Goal: Task Accomplishment & Management: Use online tool/utility

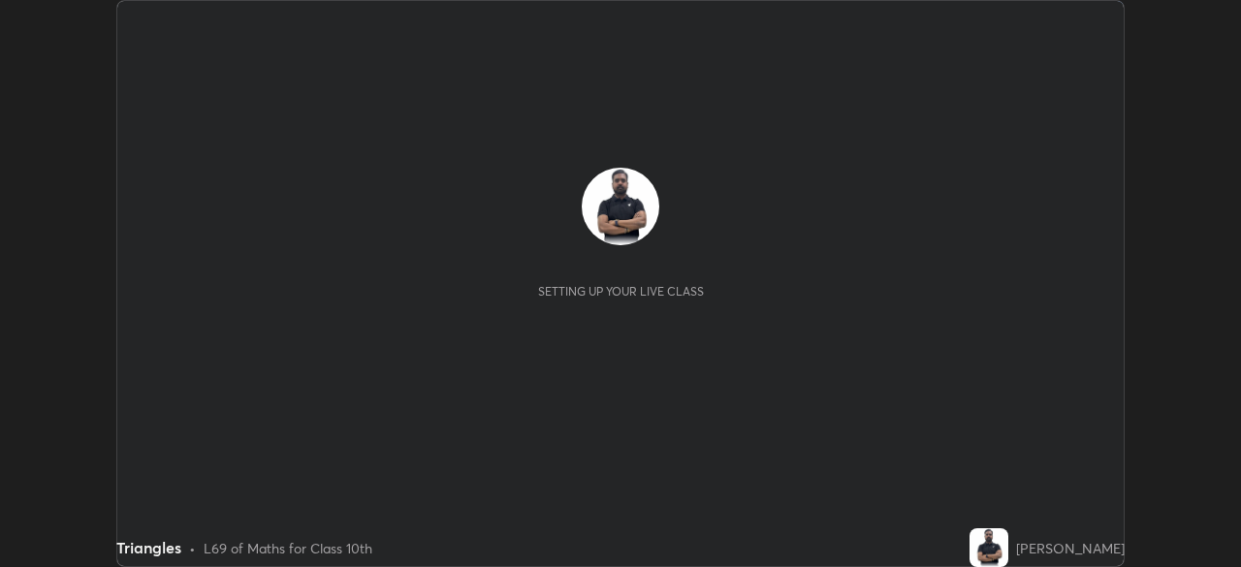
scroll to position [567, 1240]
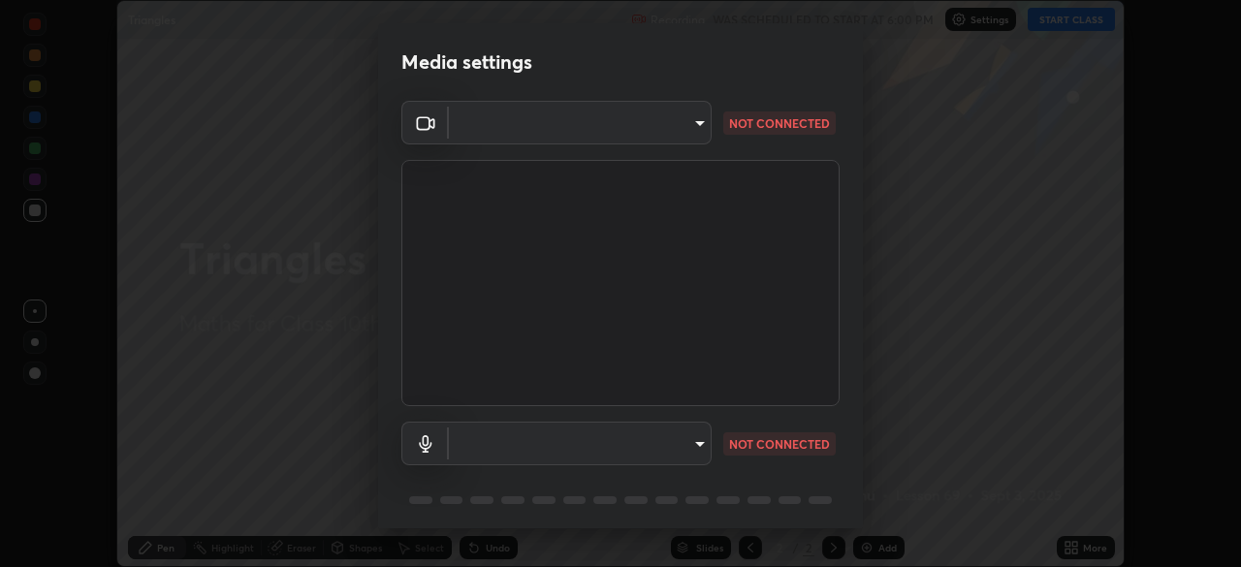
type input "1d6a8d8e3d049e0df573fcc8f71ee58031d2775e3e03122f9be361fa2901a04b"
type input "communications"
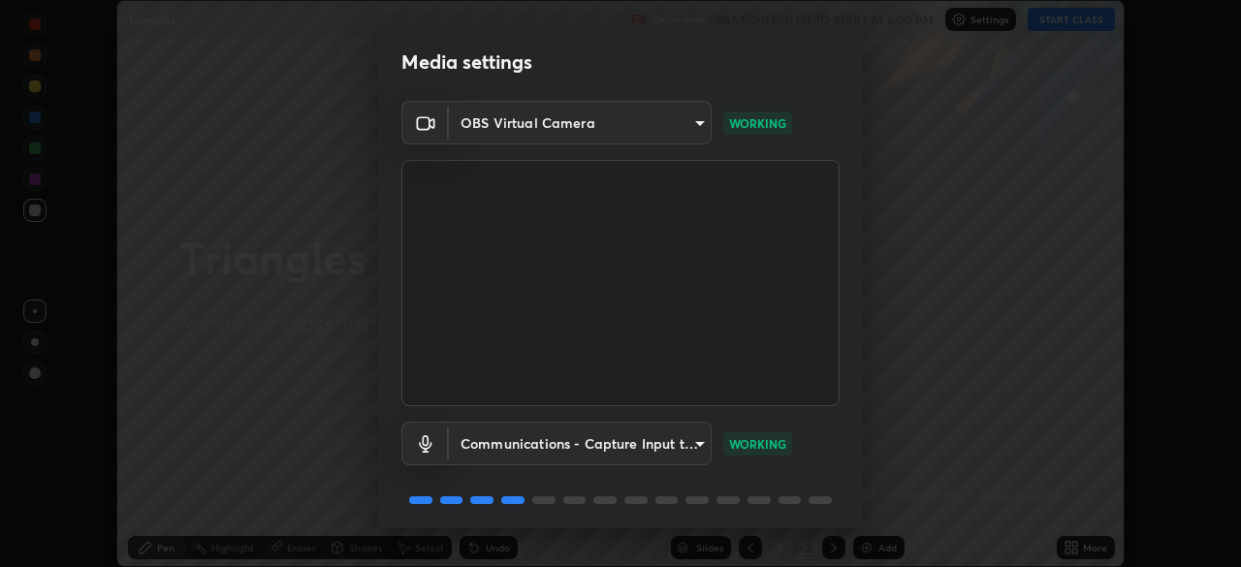
scroll to position [69, 0]
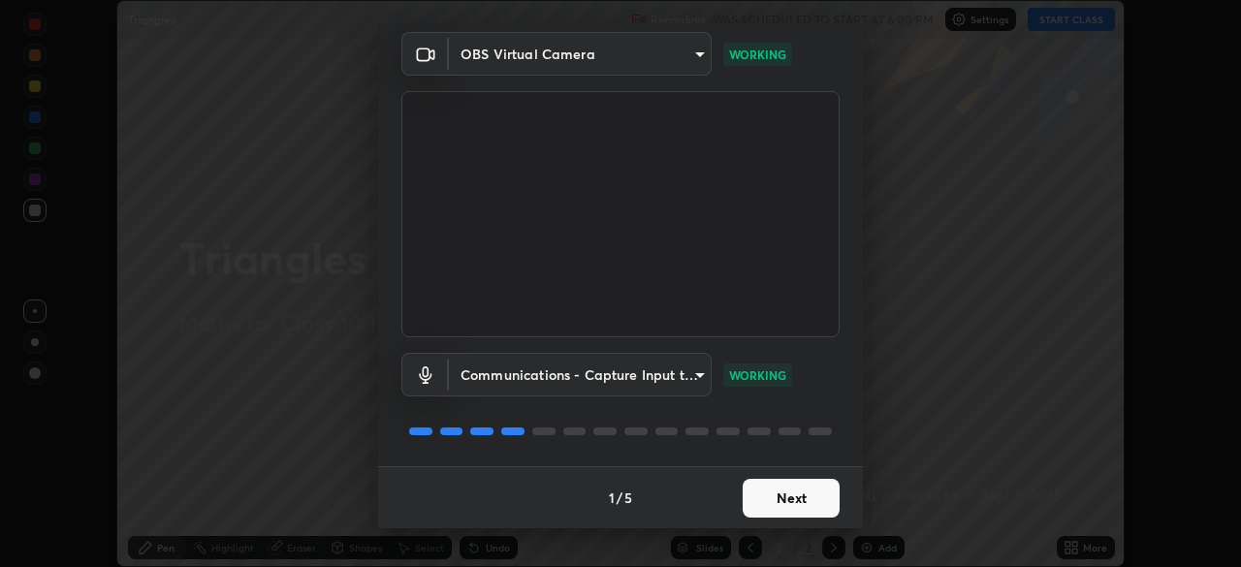
click at [773, 491] on button "Next" at bounding box center [790, 498] width 97 height 39
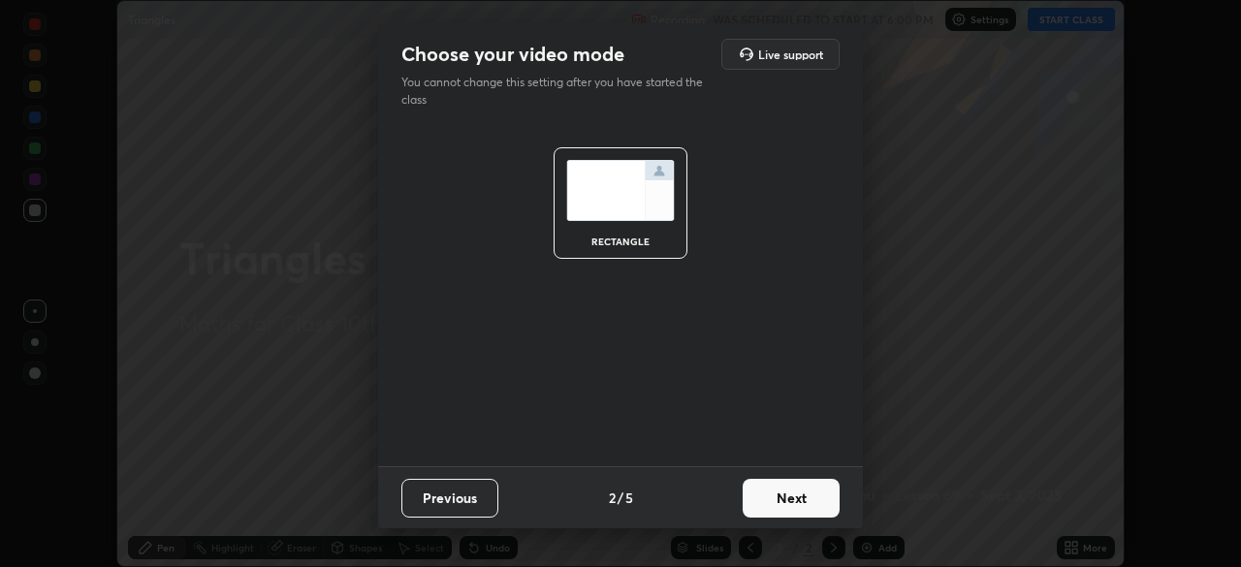
click at [782, 500] on button "Next" at bounding box center [790, 498] width 97 height 39
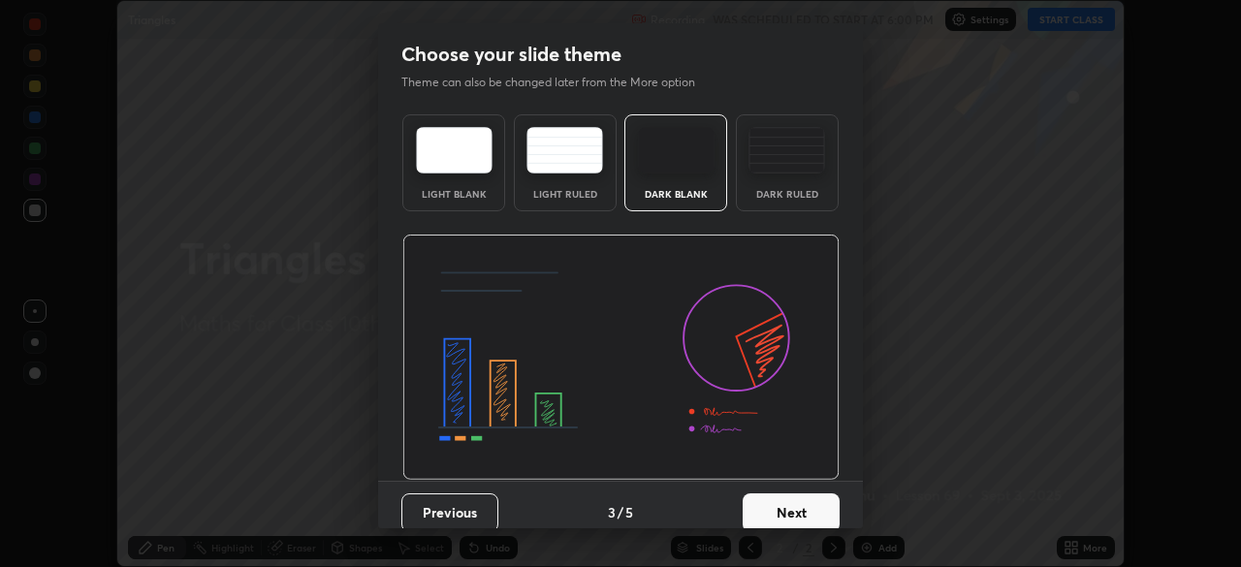
click at [778, 502] on button "Next" at bounding box center [790, 512] width 97 height 39
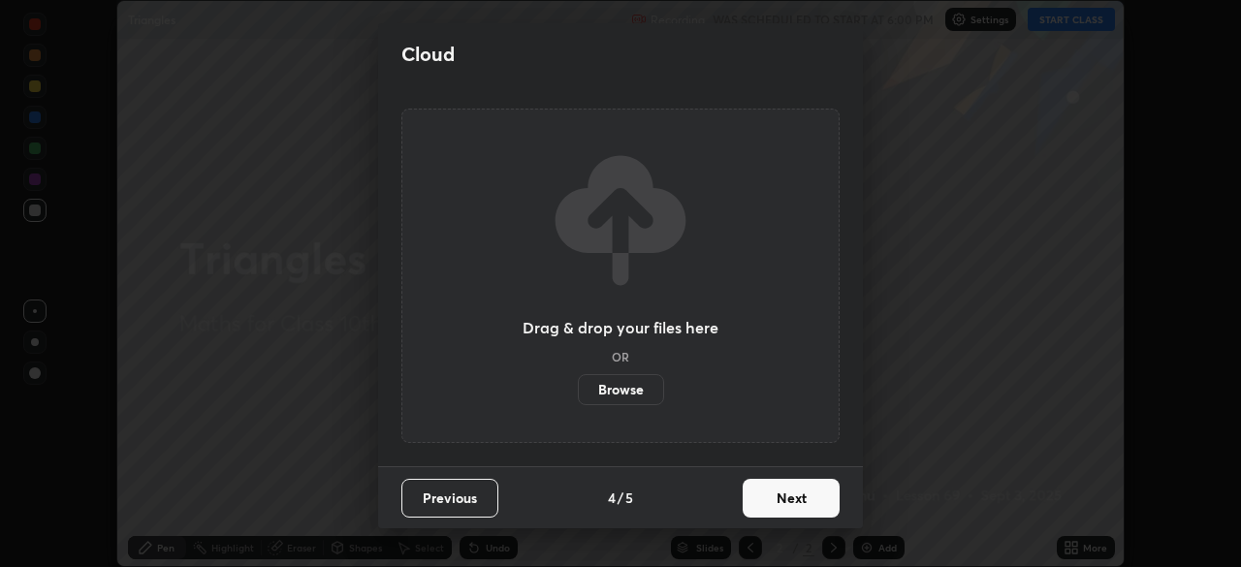
click at [789, 503] on button "Next" at bounding box center [790, 498] width 97 height 39
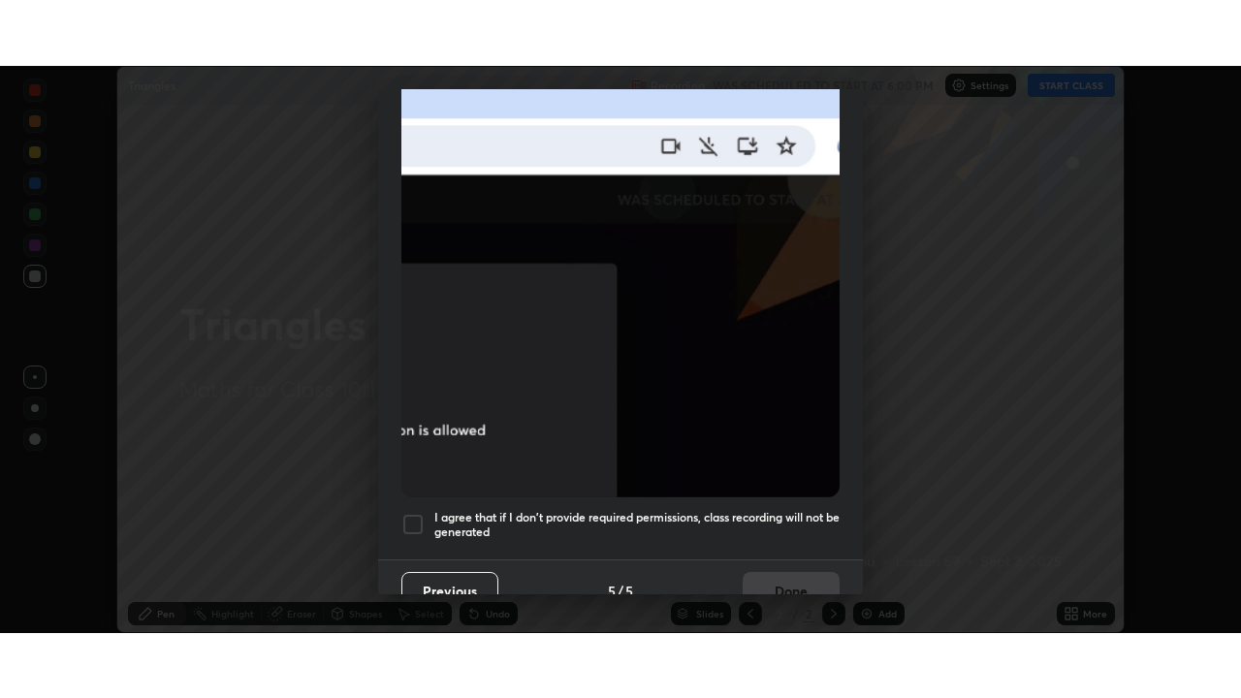
scroll to position [464, 0]
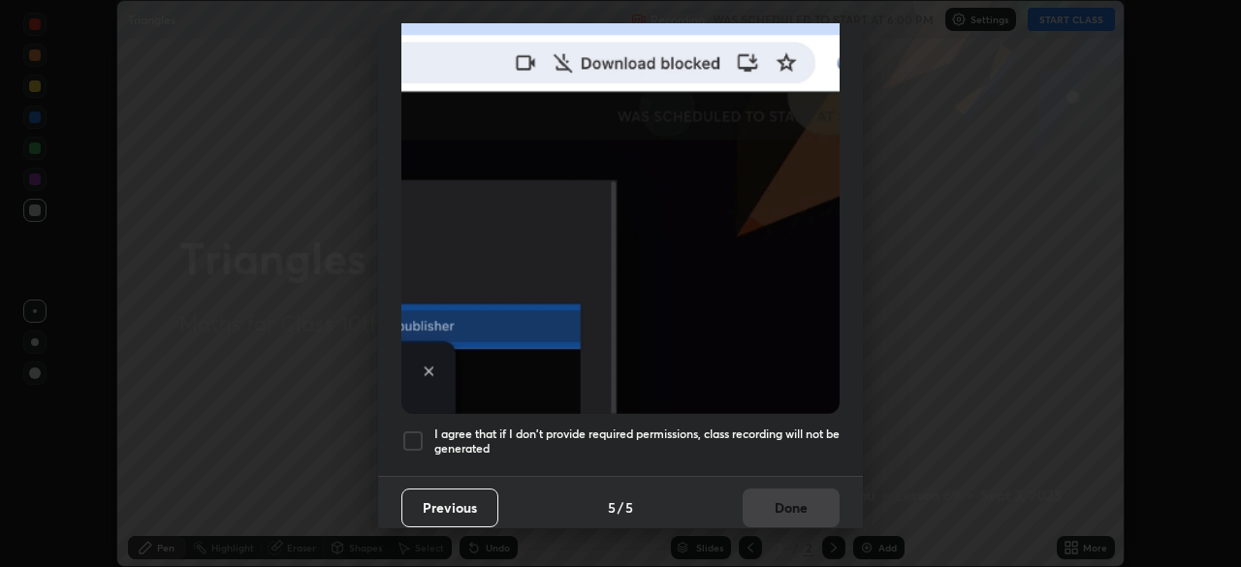
click at [604, 442] on h5 "I agree that if I don't provide required permissions, class recording will not …" at bounding box center [636, 441] width 405 height 30
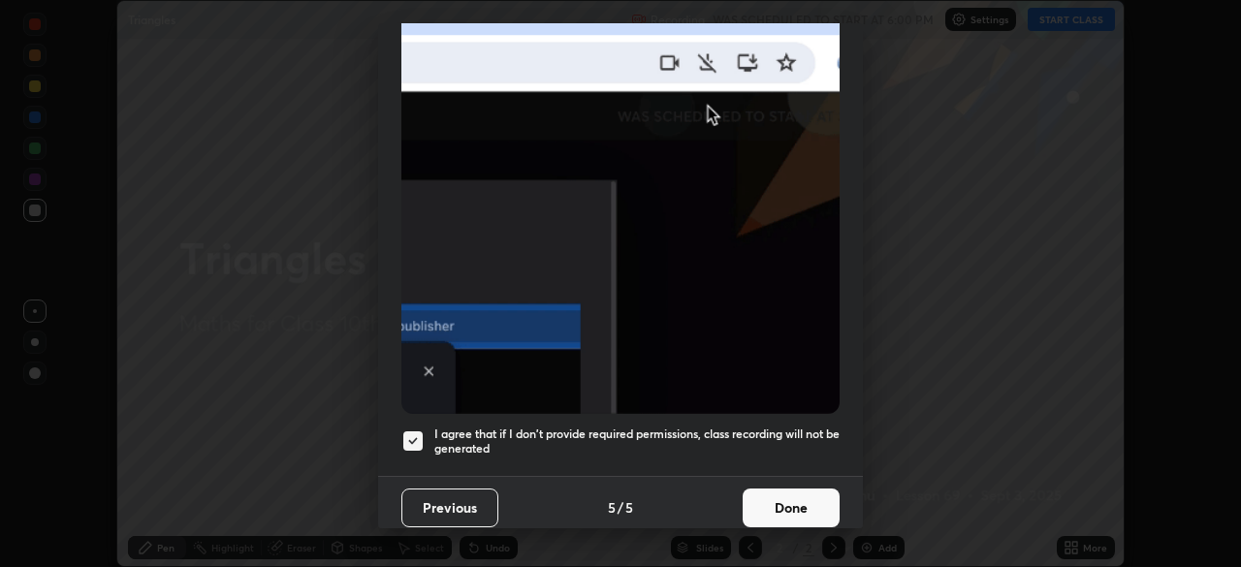
click at [755, 503] on button "Done" at bounding box center [790, 507] width 97 height 39
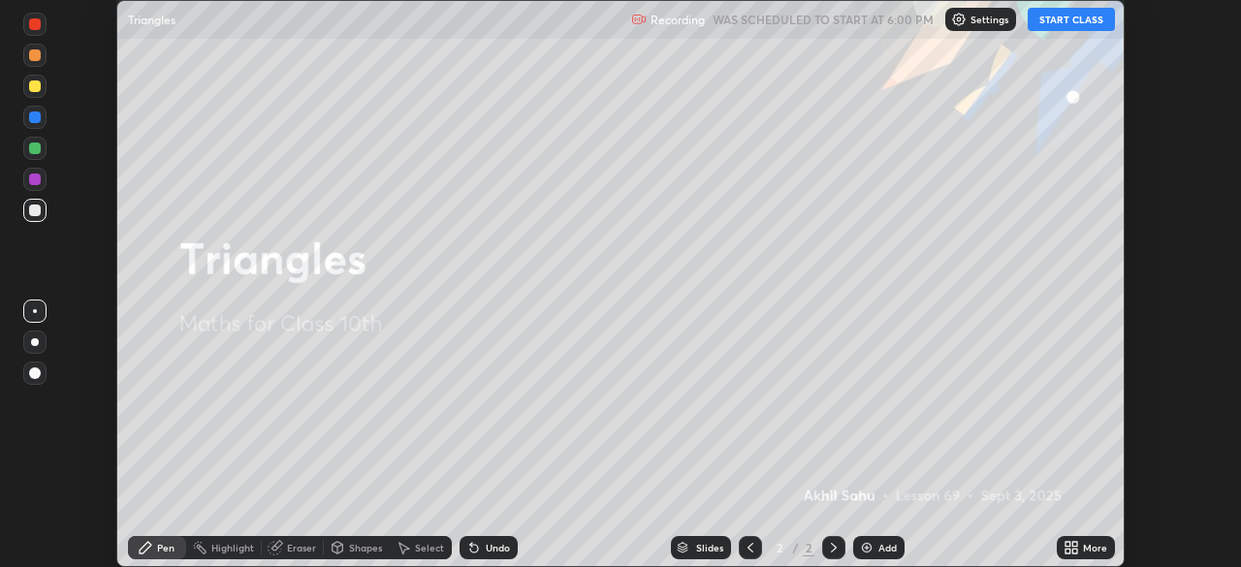
click at [1050, 19] on button "START CLASS" at bounding box center [1070, 19] width 87 height 23
click at [870, 548] on img at bounding box center [867, 548] width 16 height 16
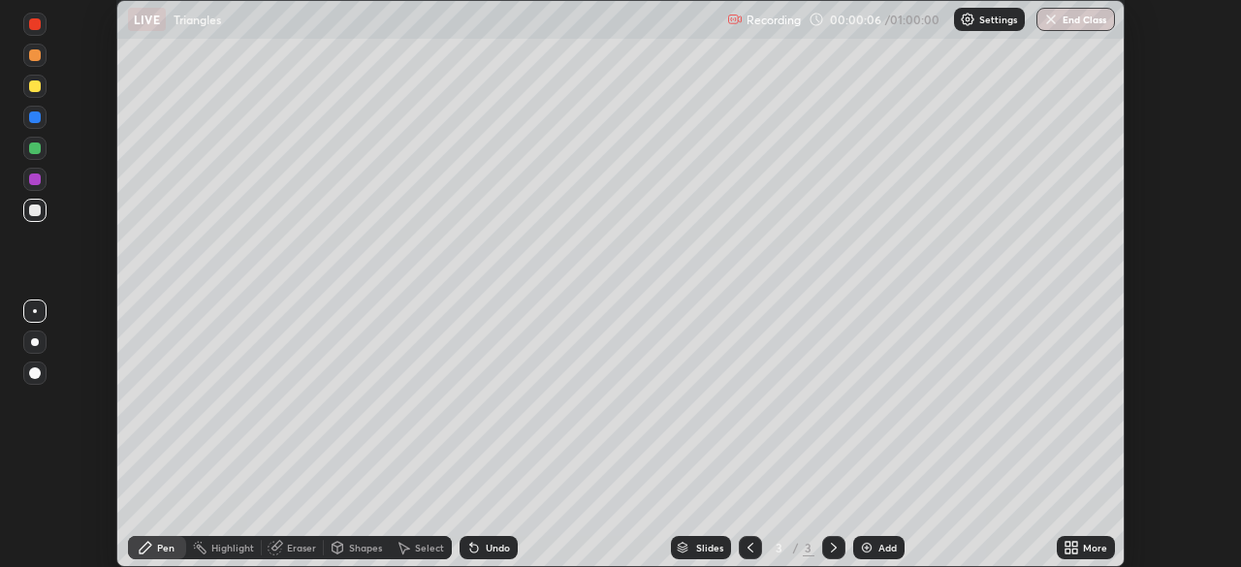
click at [1067, 544] on icon at bounding box center [1067, 544] width 5 height 5
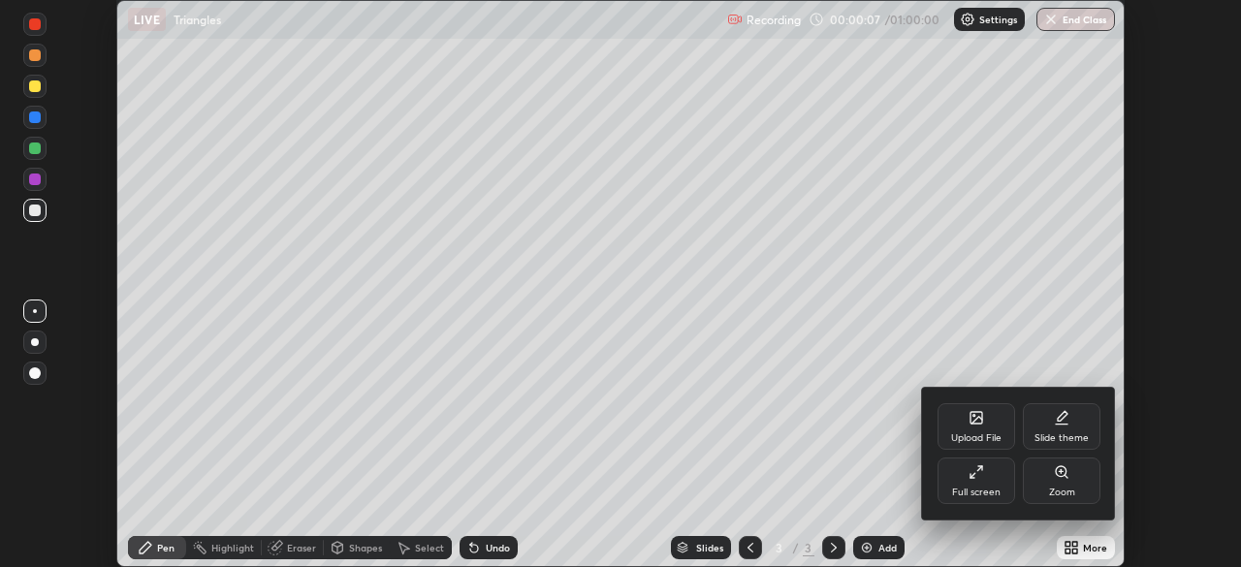
click at [972, 484] on div "Full screen" at bounding box center [976, 480] width 78 height 47
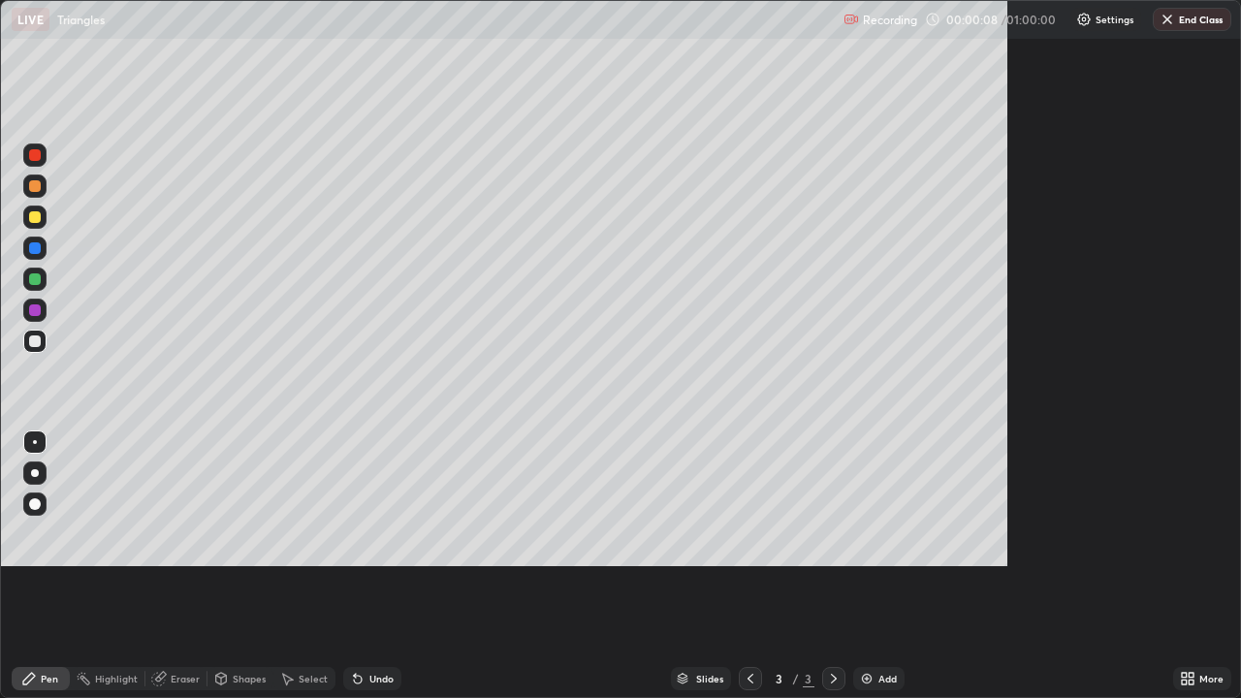
scroll to position [698, 1241]
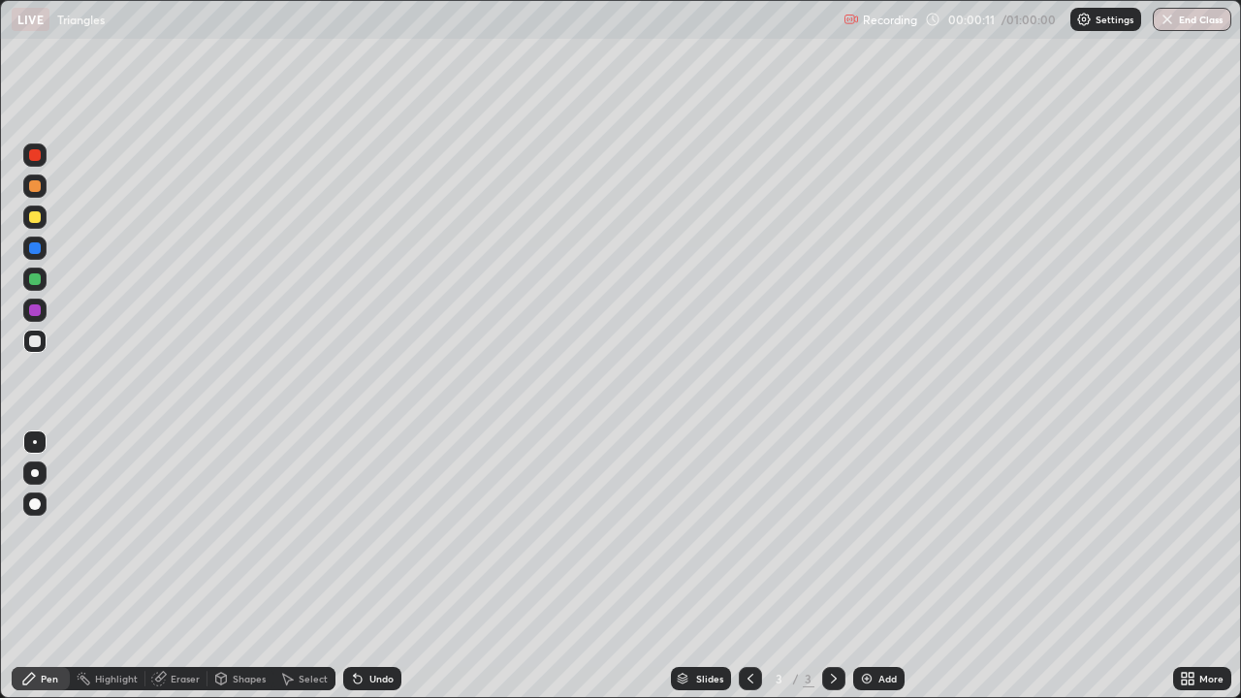
click at [43, 470] on div at bounding box center [34, 472] width 23 height 23
click at [39, 279] on div at bounding box center [35, 279] width 12 height 12
click at [176, 566] on div "Eraser" at bounding box center [176, 678] width 62 height 23
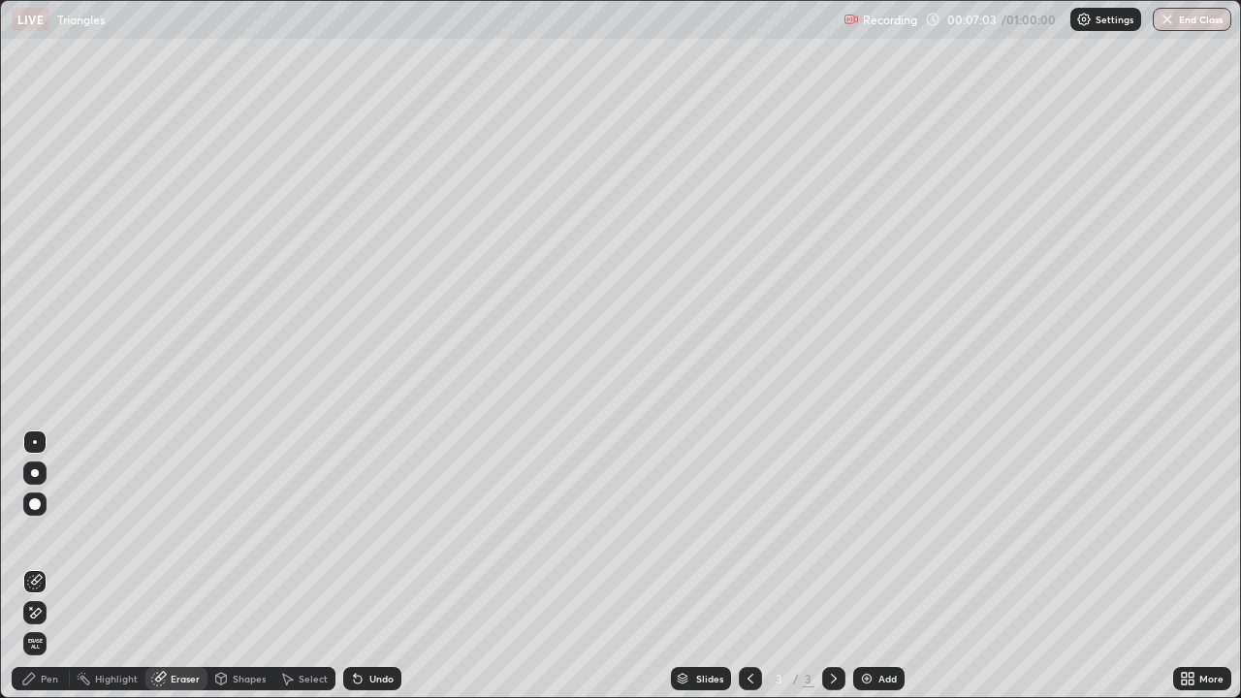
click at [48, 566] on div "Pen" at bounding box center [41, 678] width 58 height 23
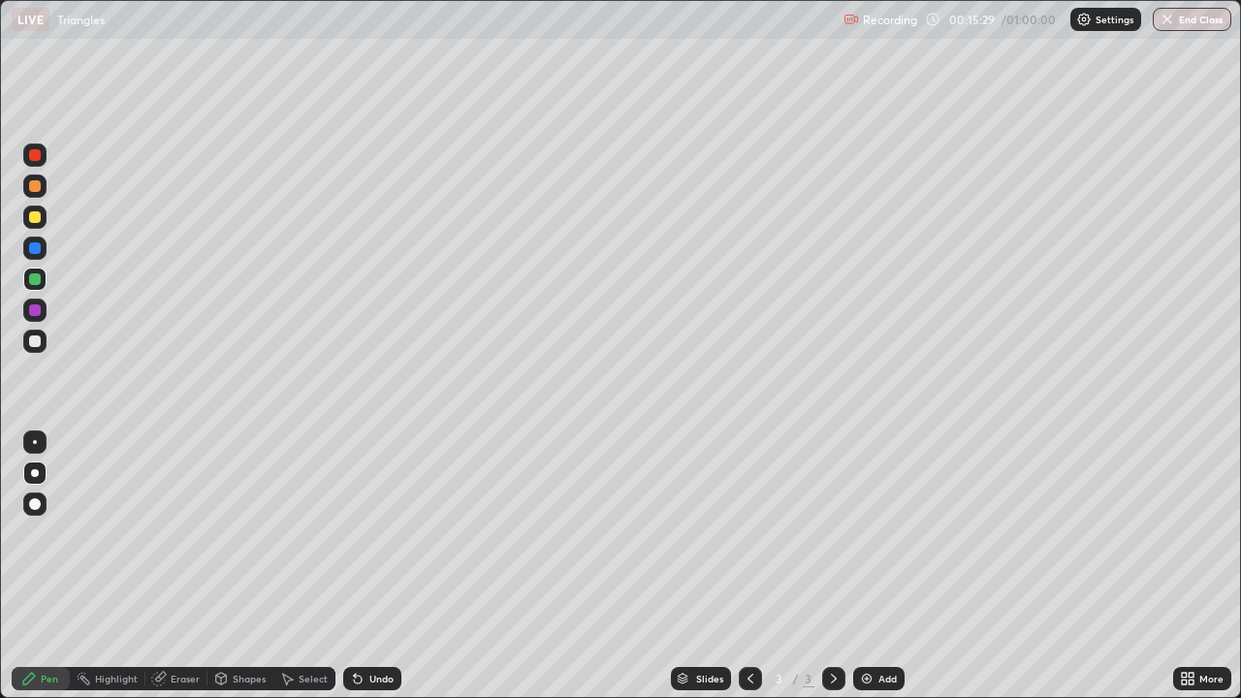
click at [865, 566] on img at bounding box center [867, 679] width 16 height 16
click at [750, 566] on icon at bounding box center [750, 679] width 16 height 16
click at [863, 566] on img at bounding box center [867, 679] width 16 height 16
click at [747, 566] on icon at bounding box center [750, 679] width 6 height 10
click at [802, 566] on div "5" at bounding box center [808, 678] width 12 height 17
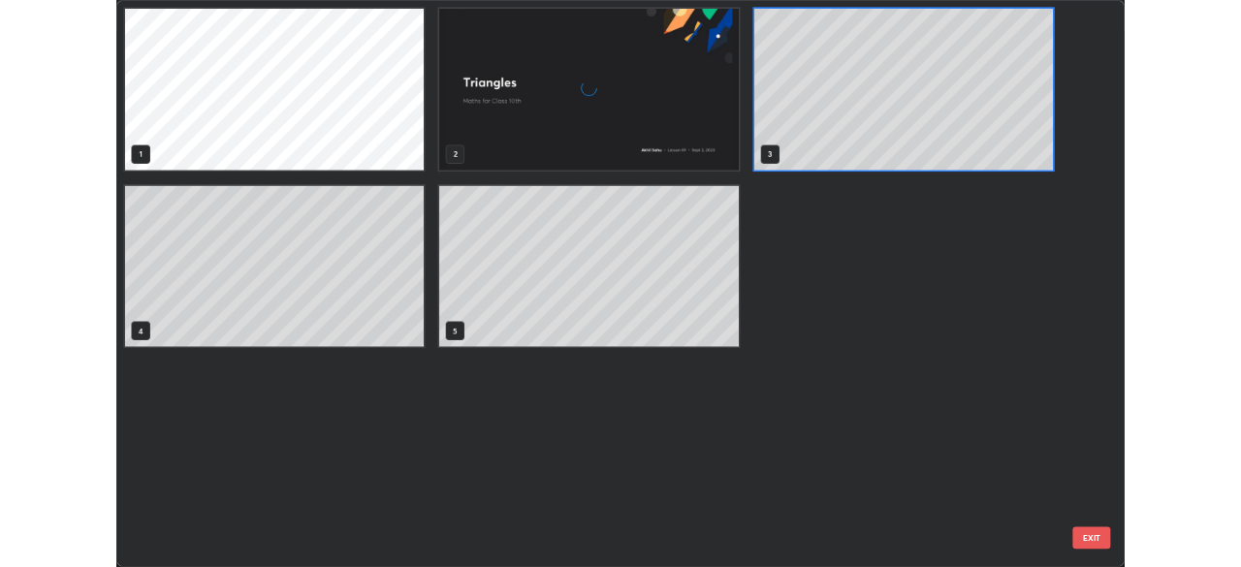
scroll to position [690, 1229]
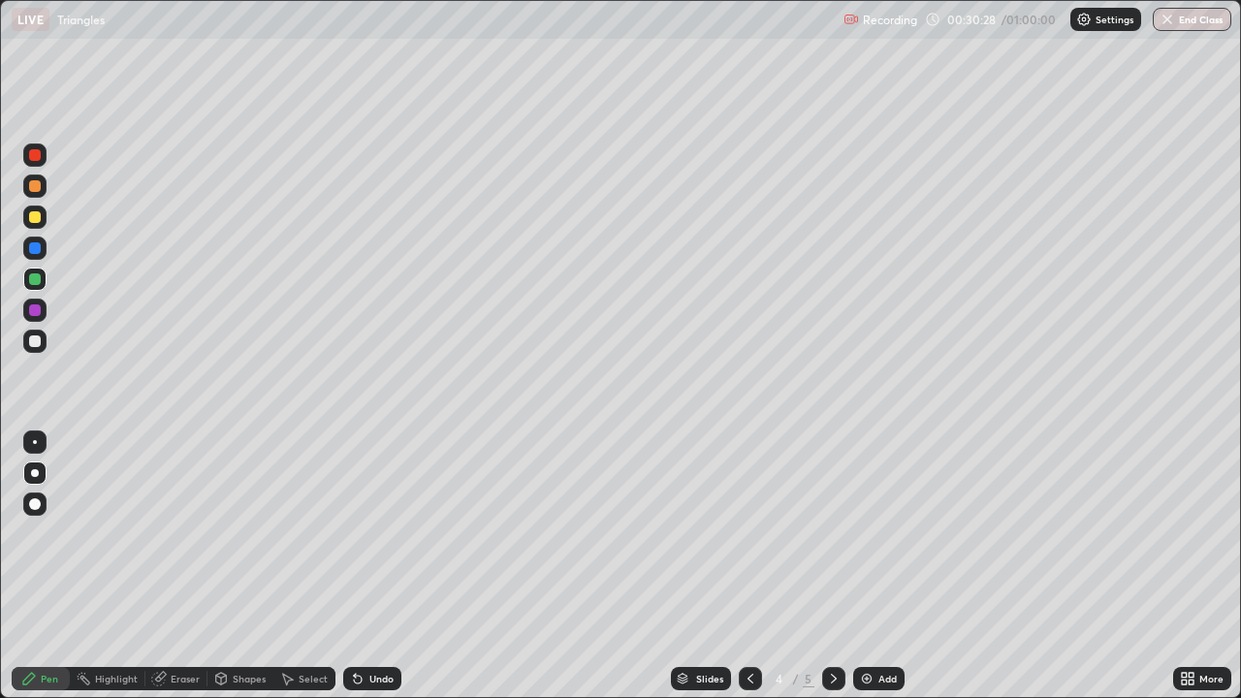
click at [748, 566] on icon at bounding box center [750, 679] width 16 height 16
click at [840, 566] on div at bounding box center [833, 678] width 23 height 23
click at [757, 566] on div at bounding box center [750, 678] width 23 height 23
click at [863, 566] on img at bounding box center [867, 679] width 16 height 16
click at [752, 566] on div at bounding box center [750, 678] width 23 height 23
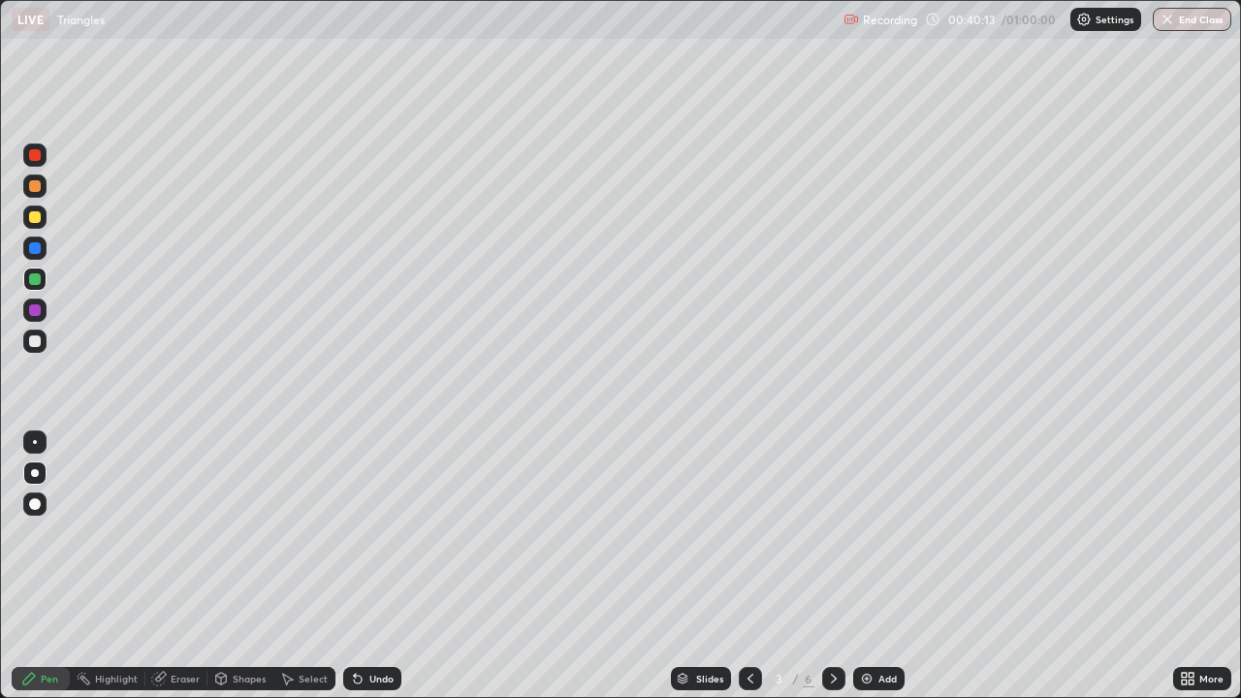
click at [868, 566] on img at bounding box center [867, 679] width 16 height 16
click at [739, 566] on div at bounding box center [750, 678] width 23 height 23
click at [862, 566] on img at bounding box center [867, 679] width 16 height 16
click at [749, 566] on icon at bounding box center [750, 679] width 16 height 16
click at [1195, 19] on button "End Class" at bounding box center [1192, 19] width 77 height 23
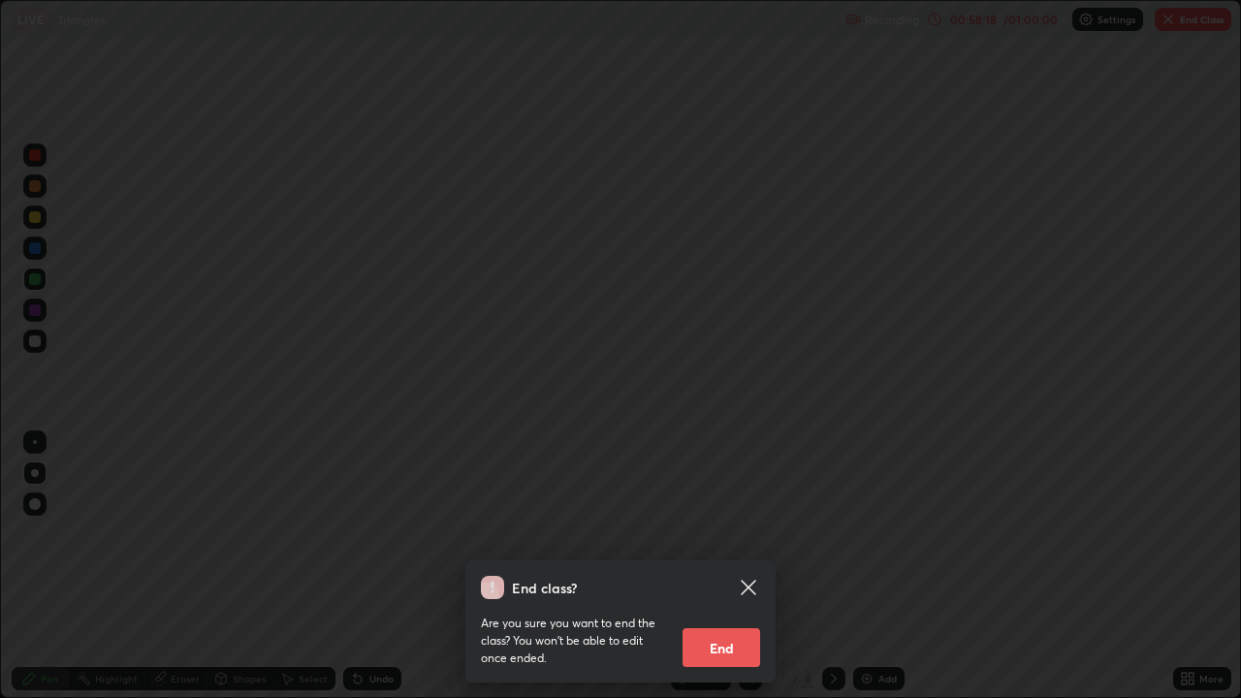
click at [727, 566] on button "End" at bounding box center [721, 647] width 78 height 39
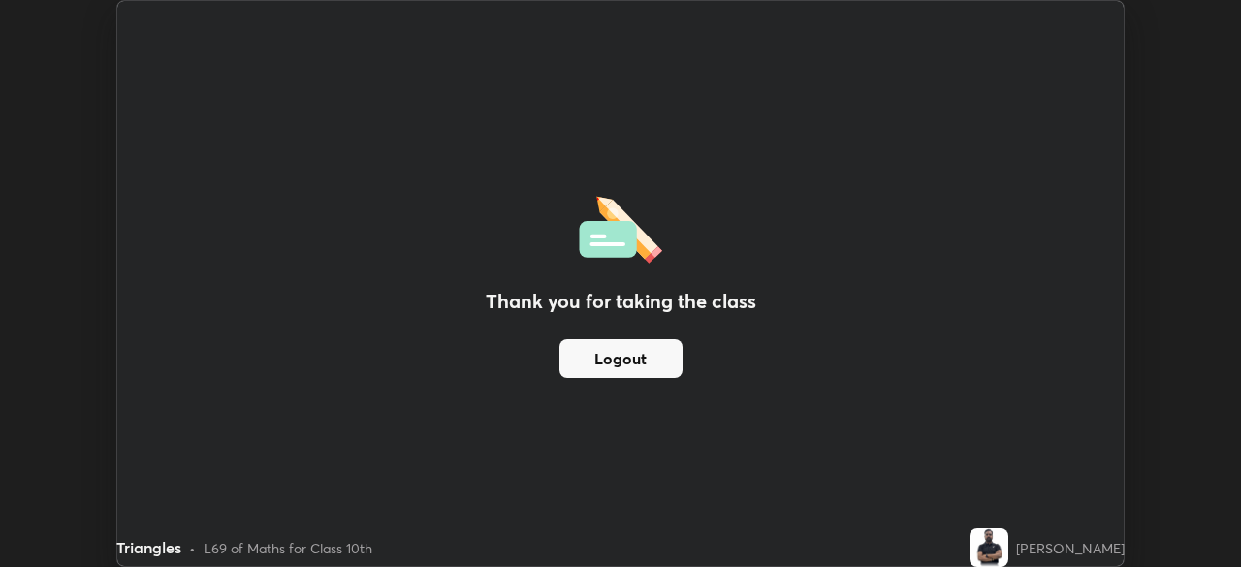
scroll to position [96352, 95678]
click at [1173, 100] on div "Thank you for taking the class Logout Setting up your live class" at bounding box center [620, 283] width 1241 height 567
click at [663, 356] on button "Logout" at bounding box center [620, 358] width 123 height 39
